Goal: Check status: Check status

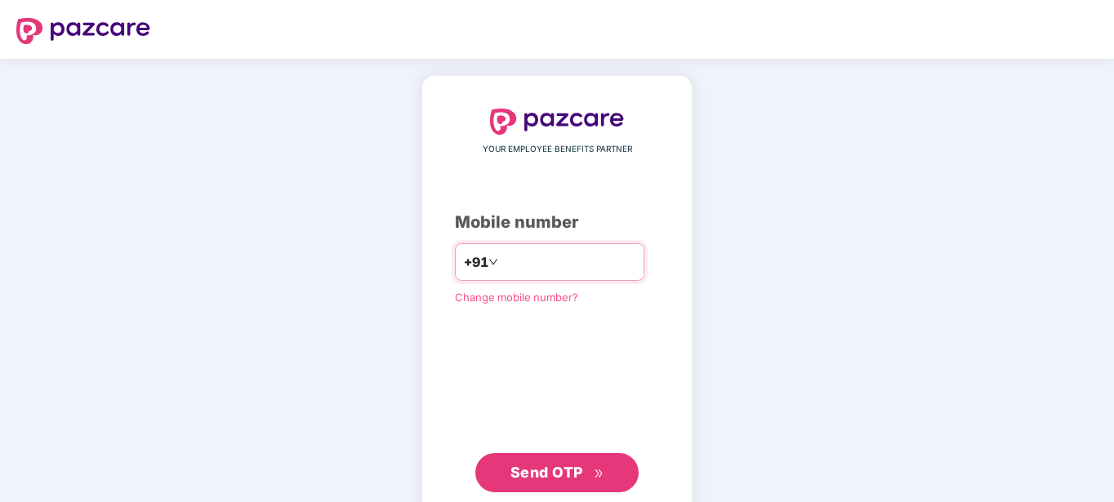
click at [501, 265] on input "number" at bounding box center [568, 262] width 134 height 26
type input "**********"
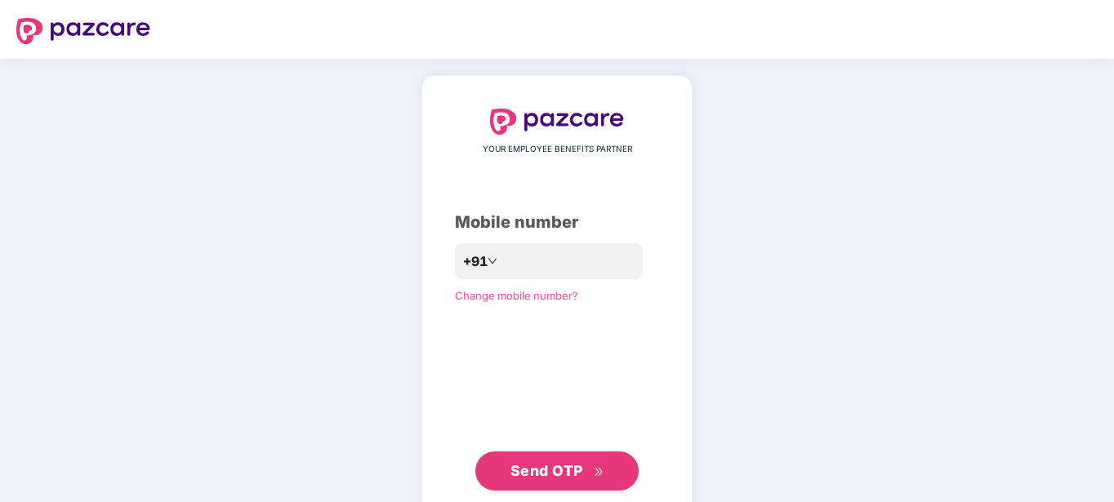
click at [545, 471] on span "Send OTP" at bounding box center [546, 470] width 73 height 17
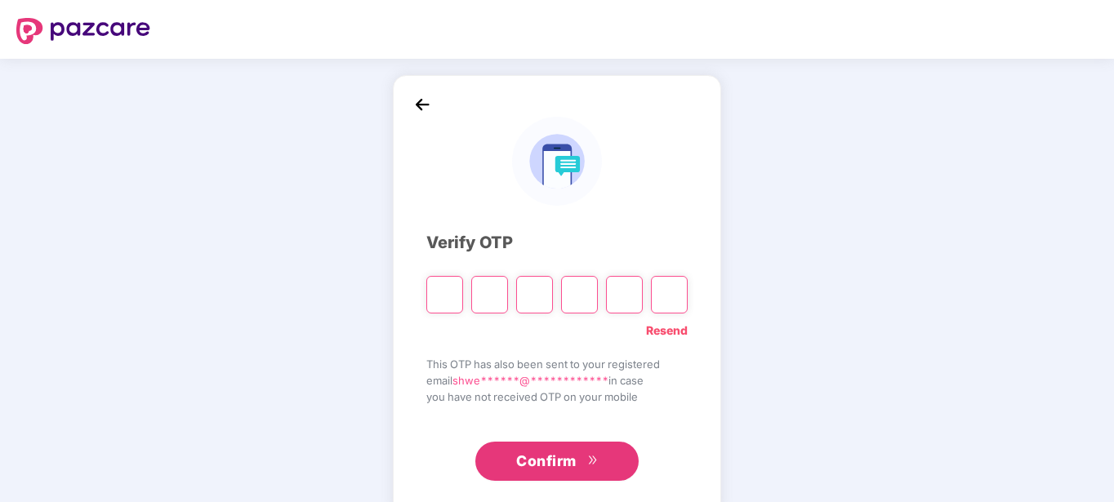
type input "*"
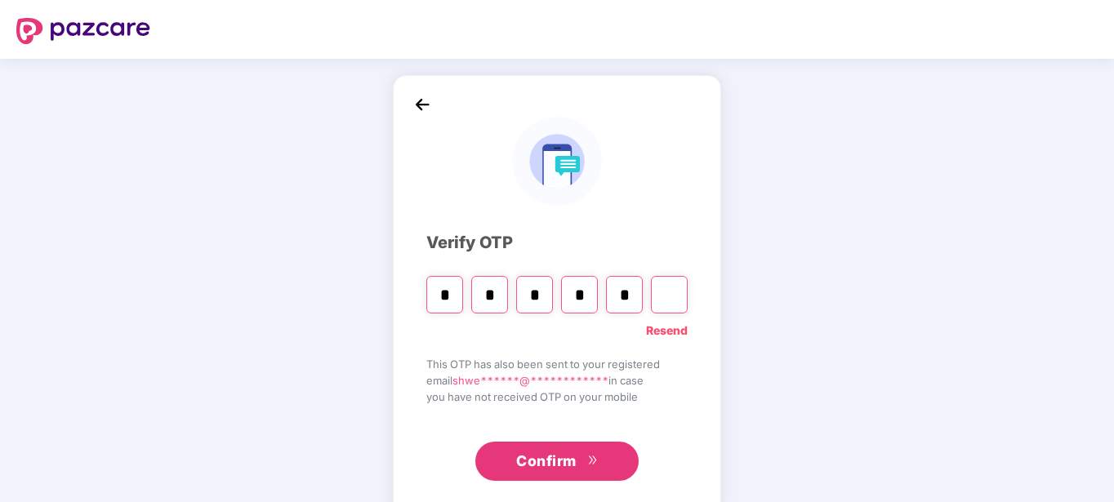
type input "*"
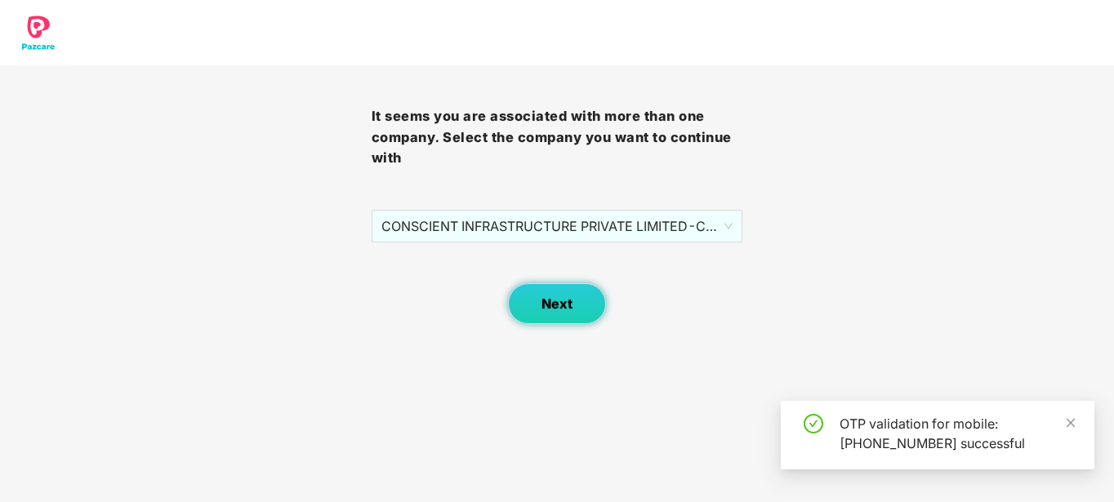
click at [547, 287] on button "Next" at bounding box center [557, 303] width 98 height 41
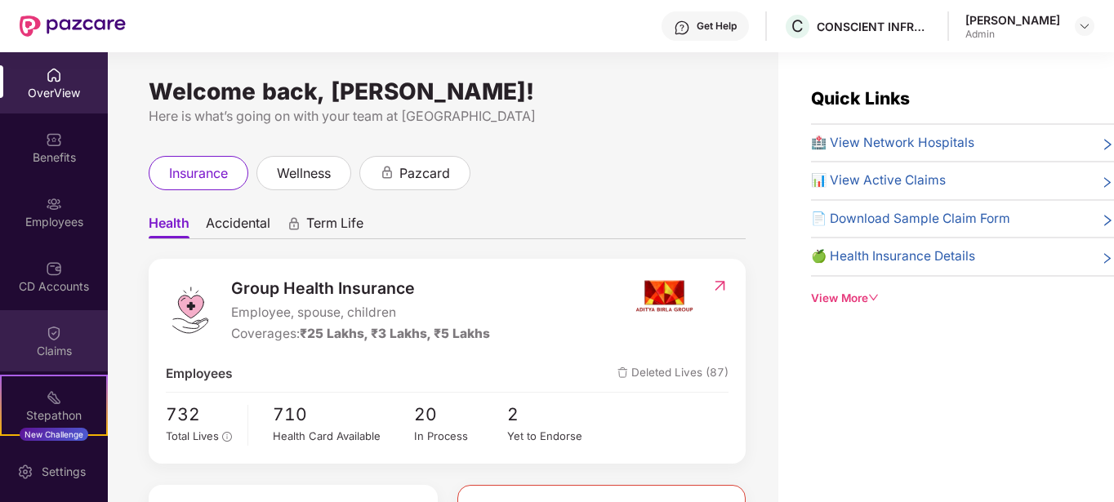
click at [45, 359] on div "Claims" at bounding box center [54, 340] width 108 height 61
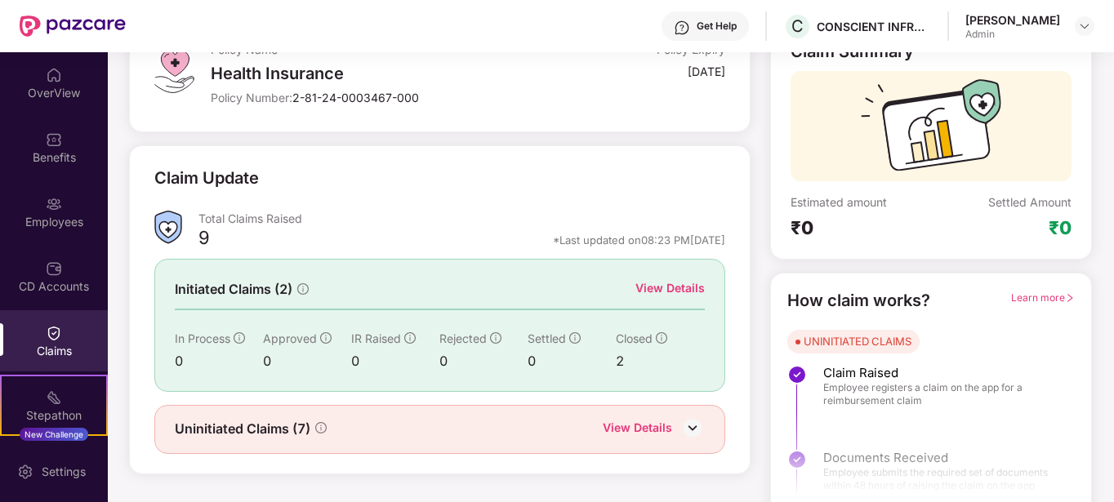
scroll to position [137, 0]
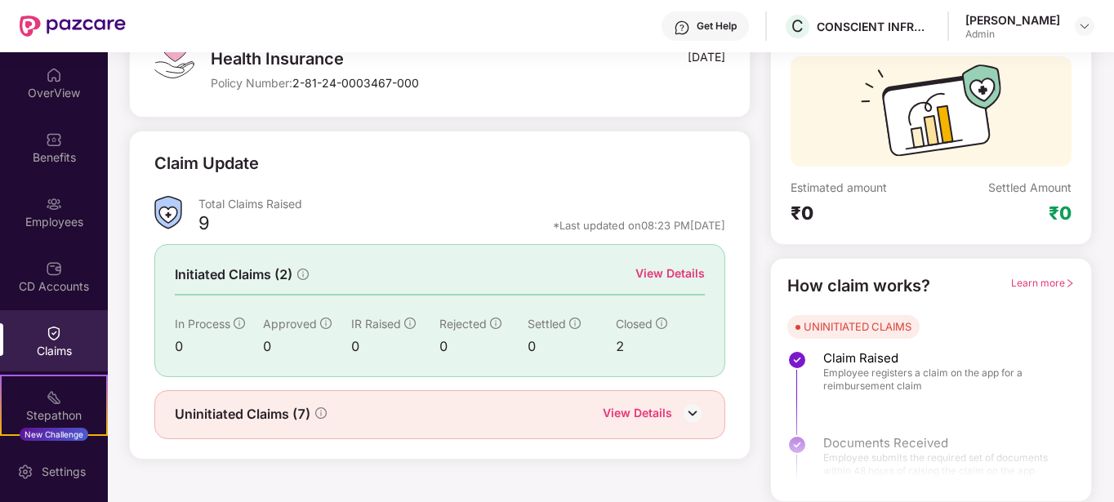
click at [691, 268] on div "View Details" at bounding box center [669, 274] width 69 height 18
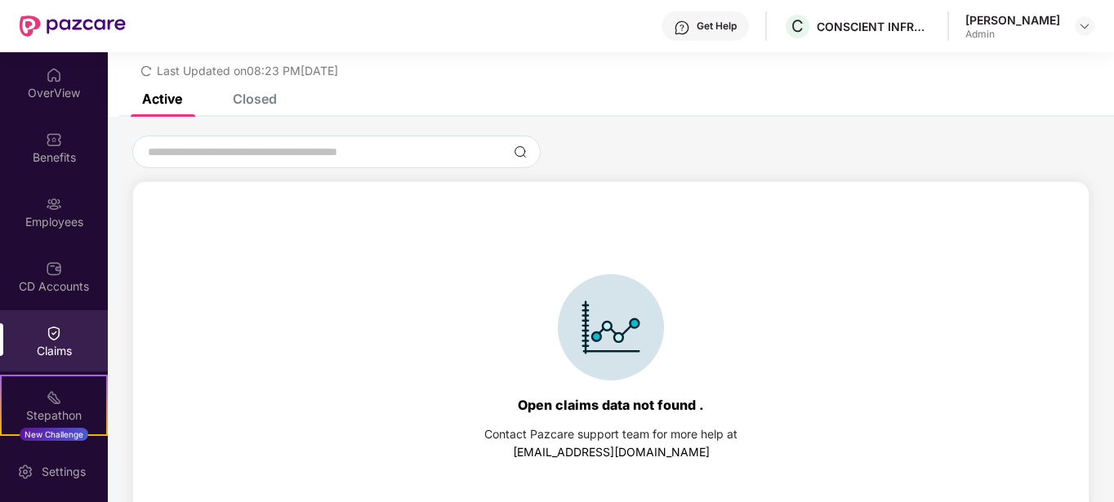
scroll to position [70, 0]
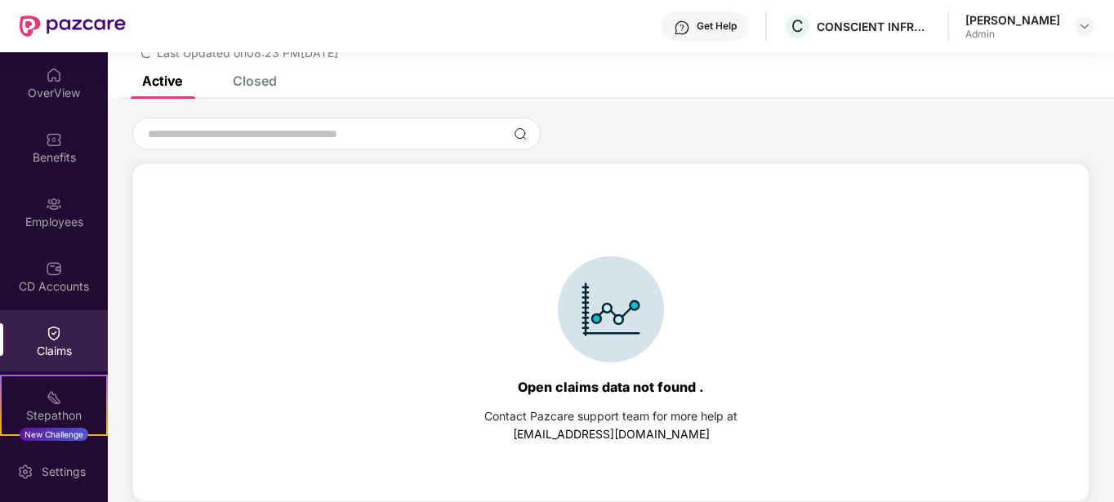
click at [271, 75] on div "List of Initiated Claims Last Updated on 08:23 PM[DATE]" at bounding box center [611, 29] width 1006 height 94
click at [244, 86] on div "Closed" at bounding box center [255, 81] width 44 height 16
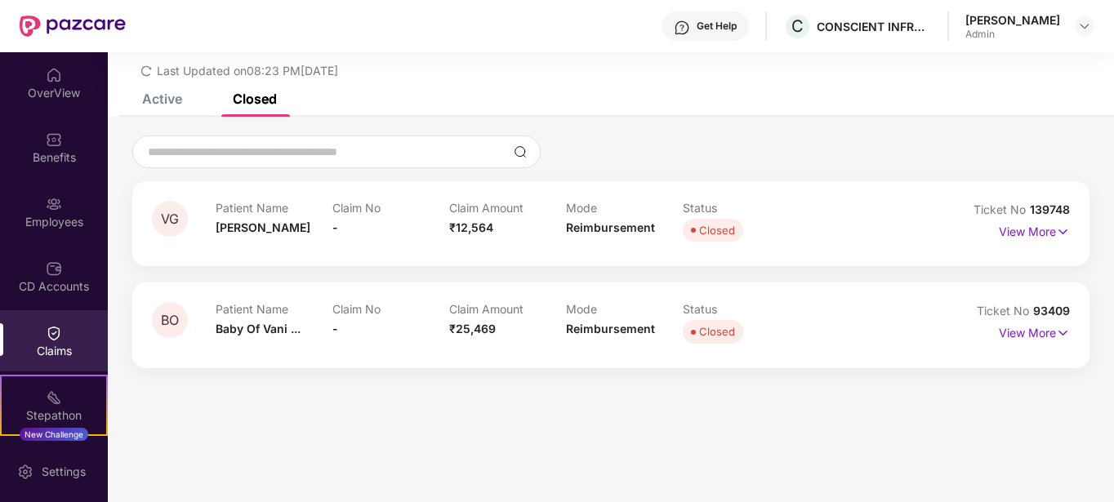
scroll to position [52, 0]
click at [1052, 238] on p "View More" at bounding box center [1034, 230] width 71 height 22
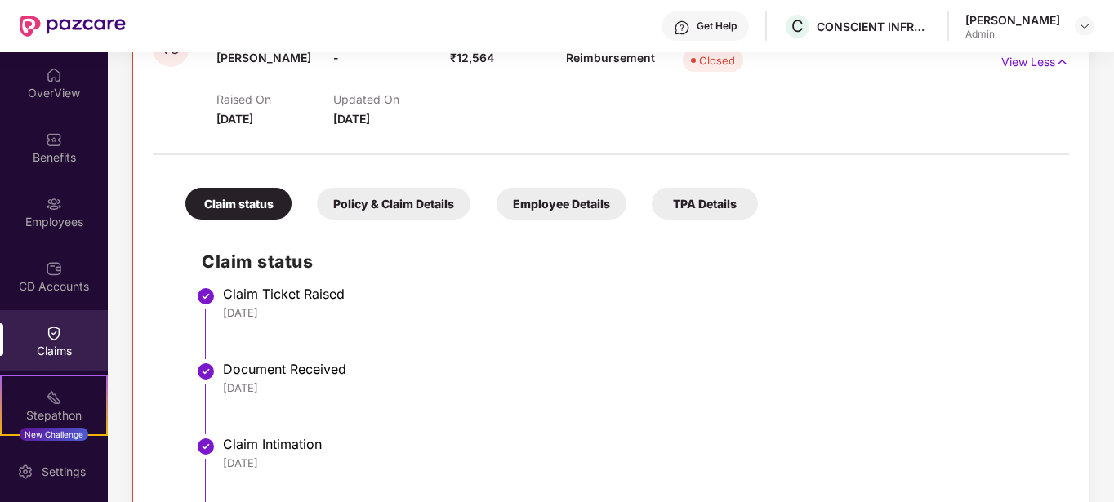
scroll to position [416, 0]
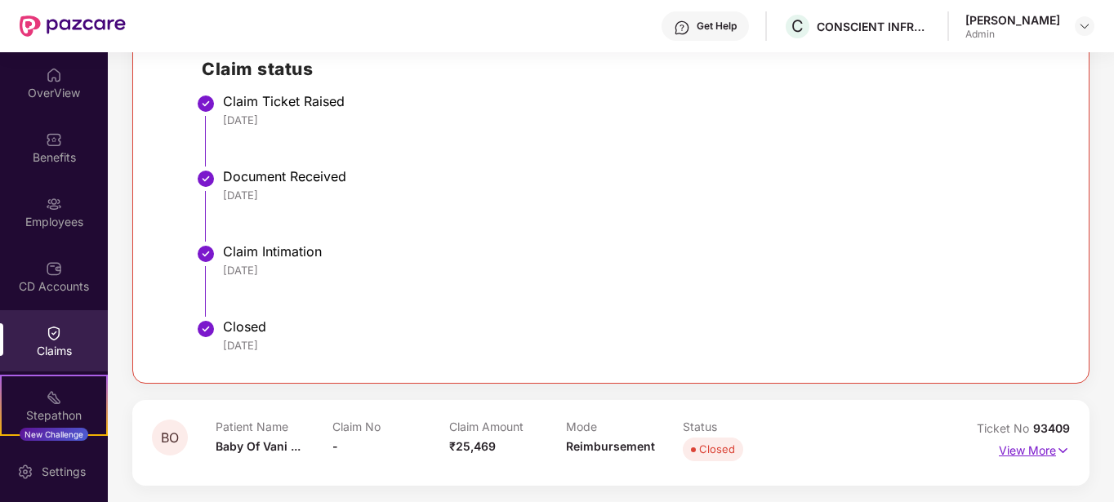
click at [1024, 448] on p "View More" at bounding box center [1034, 449] width 71 height 22
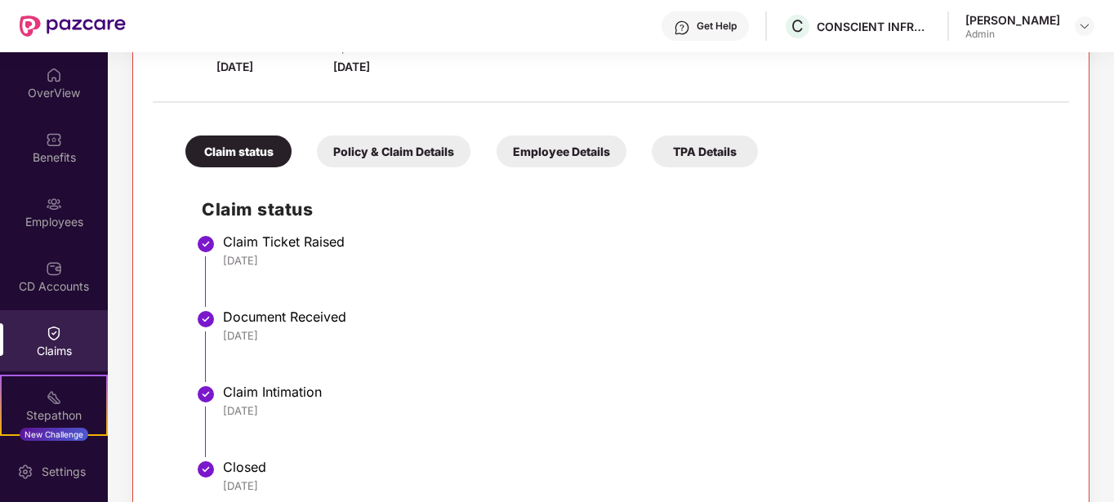
scroll to position [0, 0]
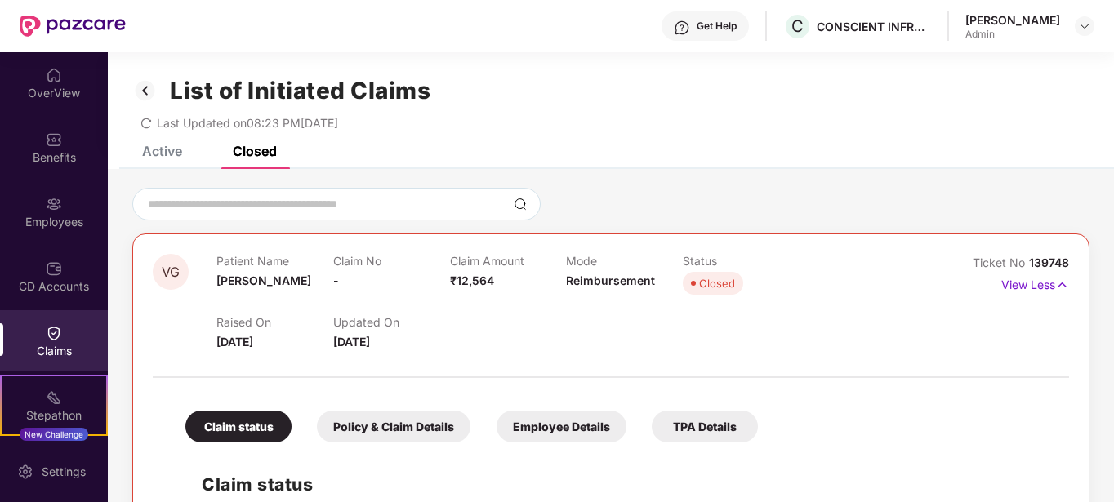
click at [160, 145] on div "List of Initiated Claims Last Updated on 08:23 PM[DATE]" at bounding box center [611, 99] width 1006 height 94
click at [160, 161] on div "Active" at bounding box center [150, 151] width 65 height 36
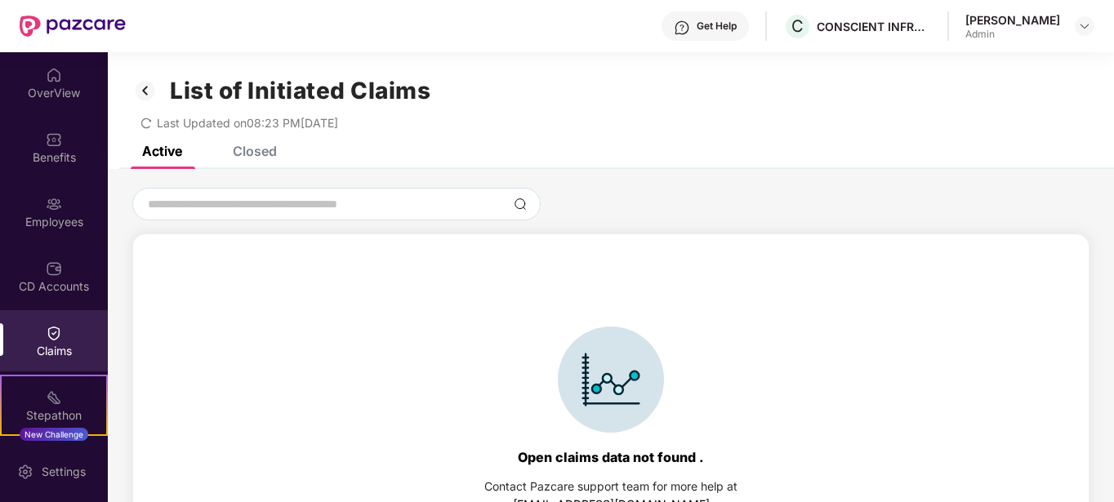
click at [145, 89] on img at bounding box center [145, 91] width 26 height 28
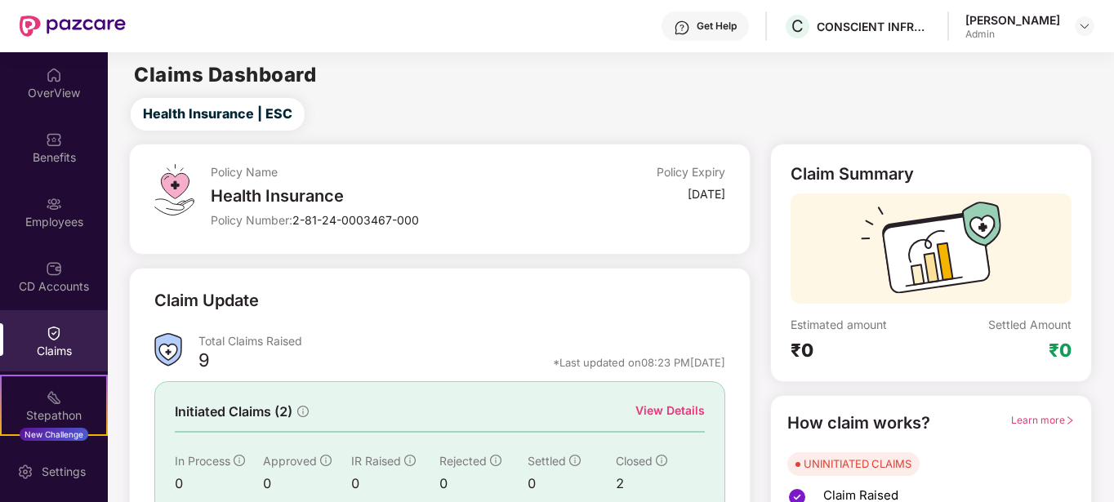
click at [51, 348] on div "Claims" at bounding box center [54, 351] width 108 height 16
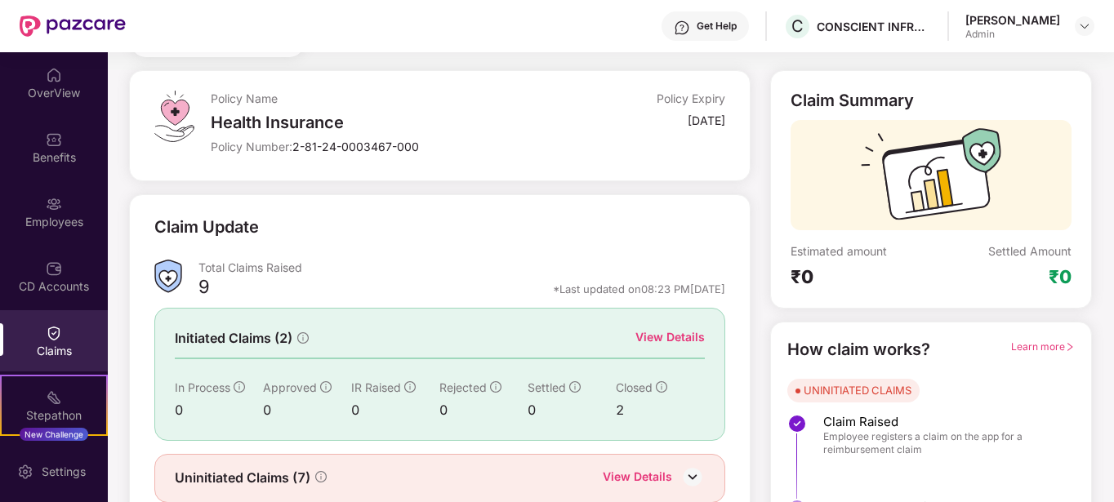
scroll to position [137, 0]
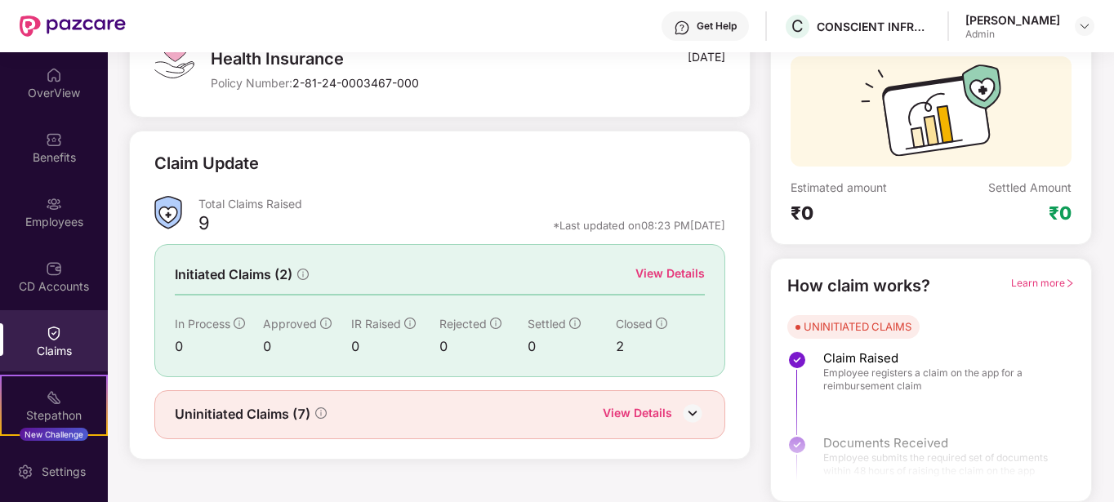
click at [685, 418] on img at bounding box center [692, 413] width 24 height 24
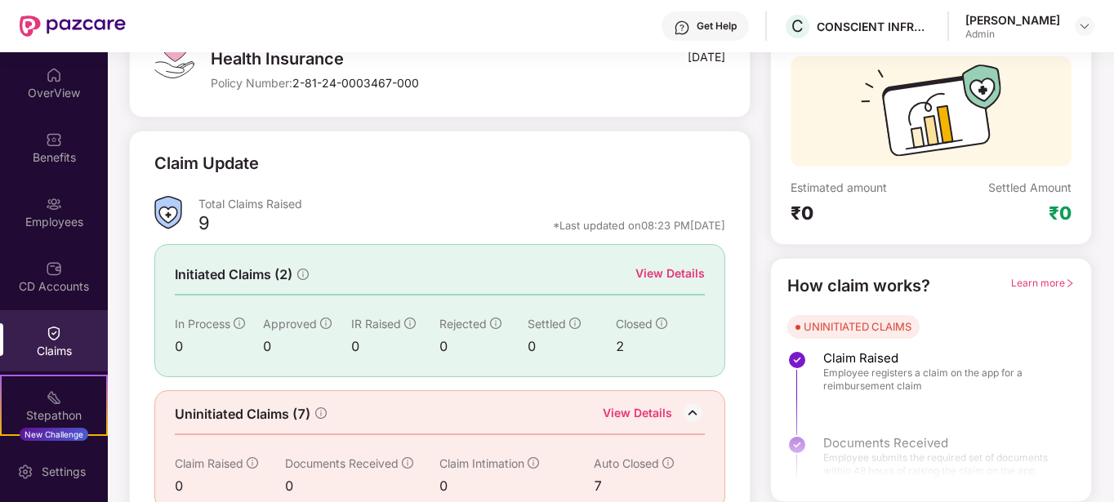
scroll to position [166, 0]
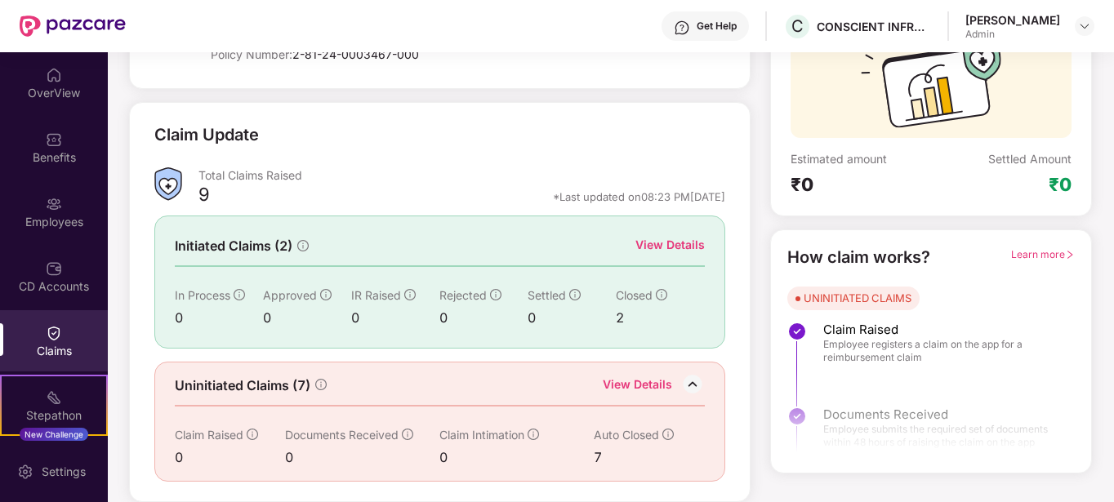
click at [1026, 250] on span "Learn more" at bounding box center [1043, 254] width 64 height 12
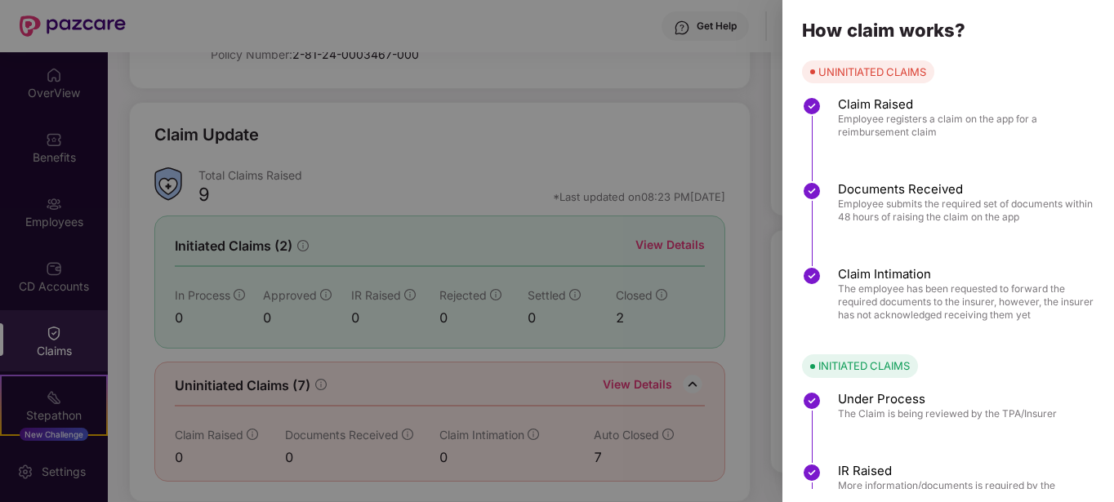
scroll to position [219, 0]
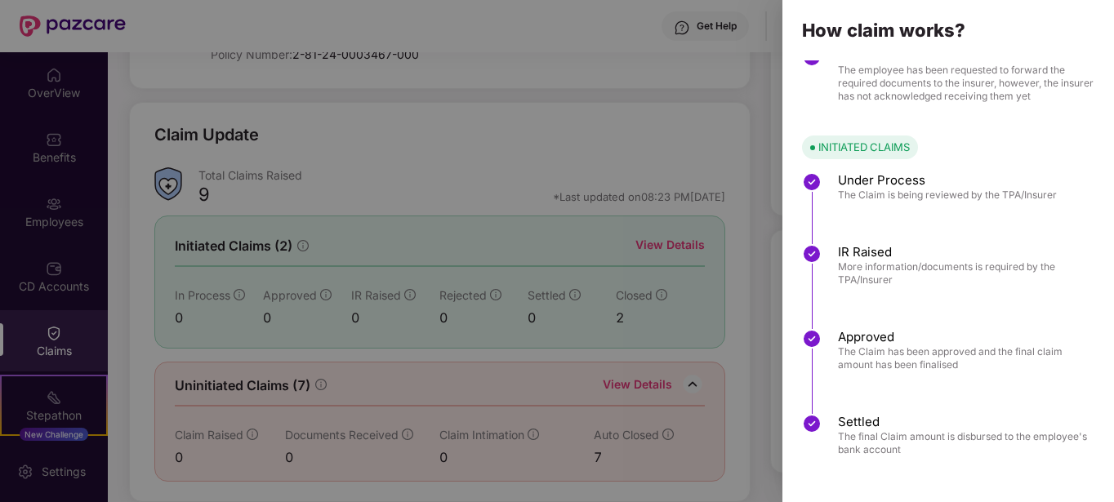
click at [259, 234] on div at bounding box center [557, 251] width 1114 height 502
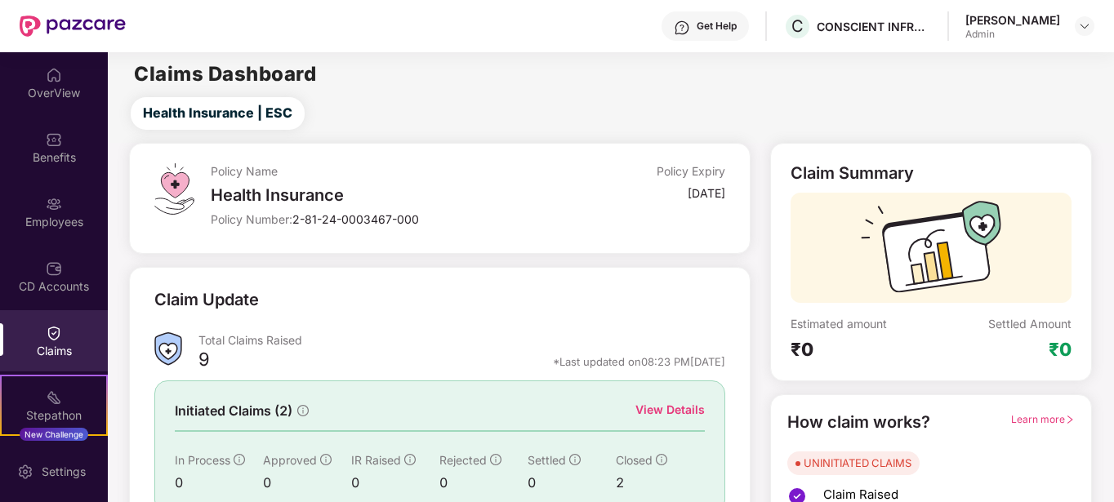
scroll to position [0, 0]
click at [47, 80] on img at bounding box center [54, 75] width 16 height 16
